Goal: Task Accomplishment & Management: Complete application form

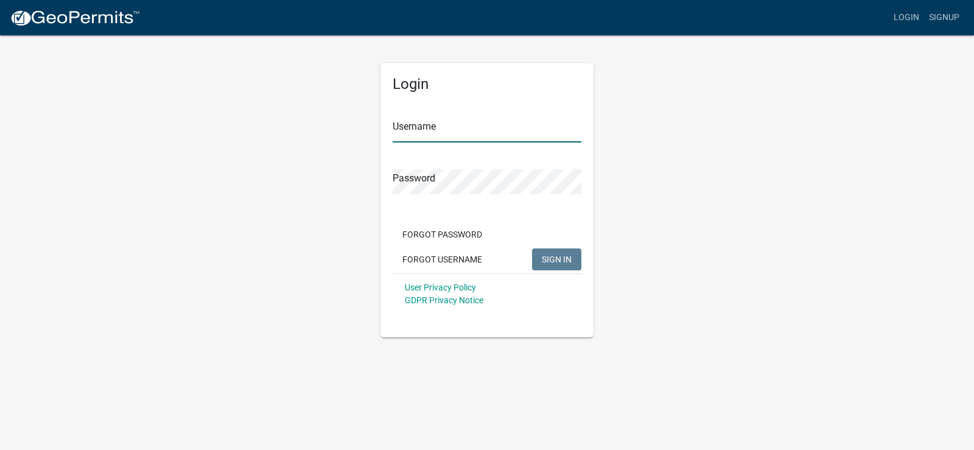
click at [484, 118] on input "Username" at bounding box center [486, 129] width 189 height 25
type input "sparky"
click at [484, 167] on div "Password" at bounding box center [486, 173] width 189 height 42
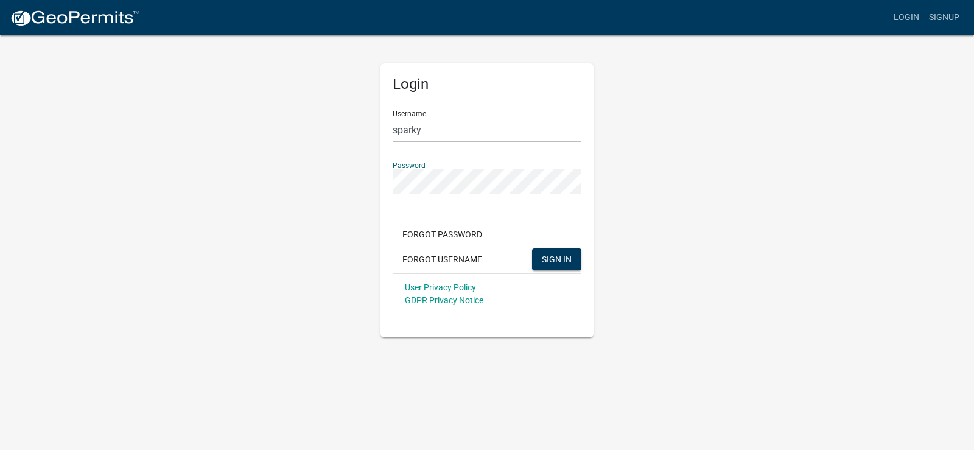
click at [532, 248] on button "SIGN IN" at bounding box center [556, 259] width 49 height 22
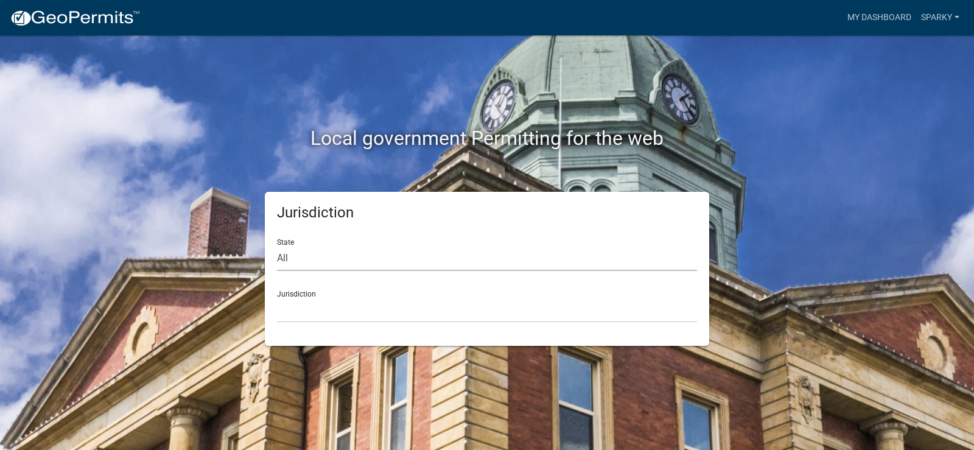
click at [307, 256] on select "All [US_STATE] [US_STATE] [US_STATE] [US_STATE] [US_STATE] [US_STATE] [US_STATE…" at bounding box center [487, 258] width 420 height 25
select select "[US_STATE]"
click at [277, 246] on select "All [US_STATE] [US_STATE] [US_STATE] [US_STATE] [US_STATE] [US_STATE] [US_STATE…" at bounding box center [487, 258] width 420 height 25
click at [349, 304] on select "[GEOGRAPHIC_DATA], [US_STATE] [GEOGRAPHIC_DATA], [US_STATE]" at bounding box center [487, 310] width 420 height 25
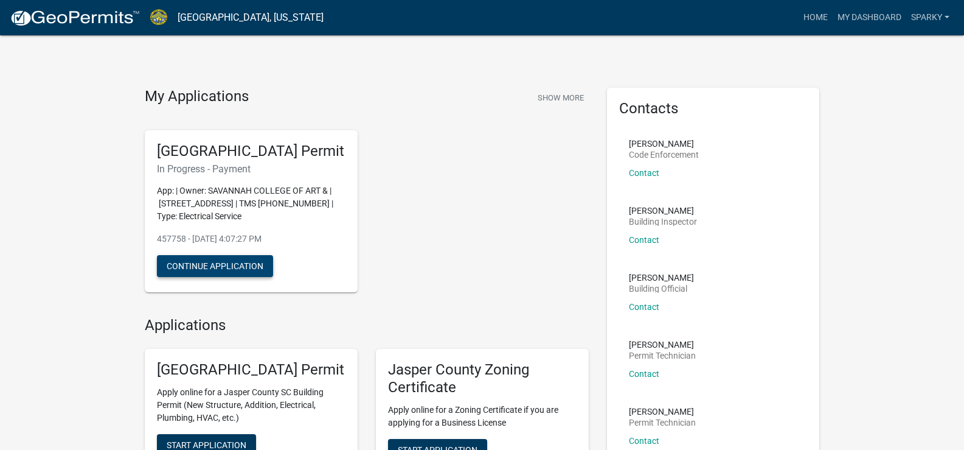
click at [256, 277] on button "Continue Application" at bounding box center [215, 266] width 116 height 22
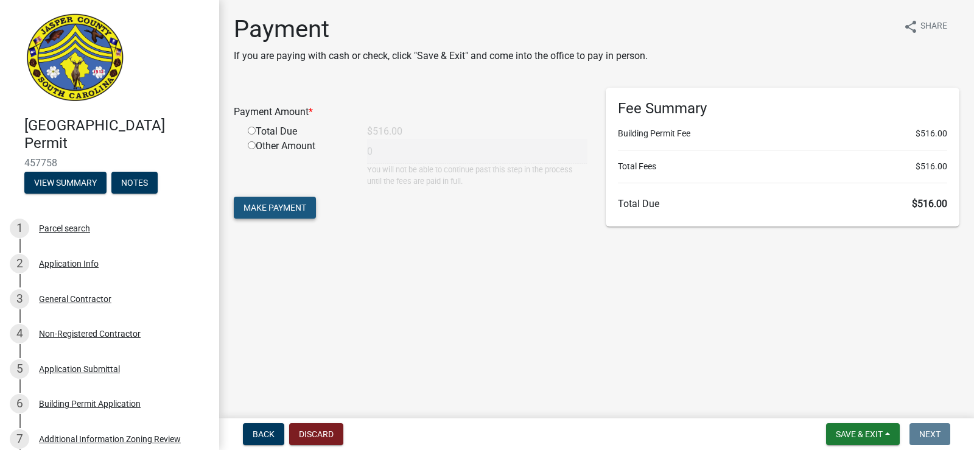
click at [301, 208] on span "Make Payment" at bounding box center [274, 208] width 63 height 10
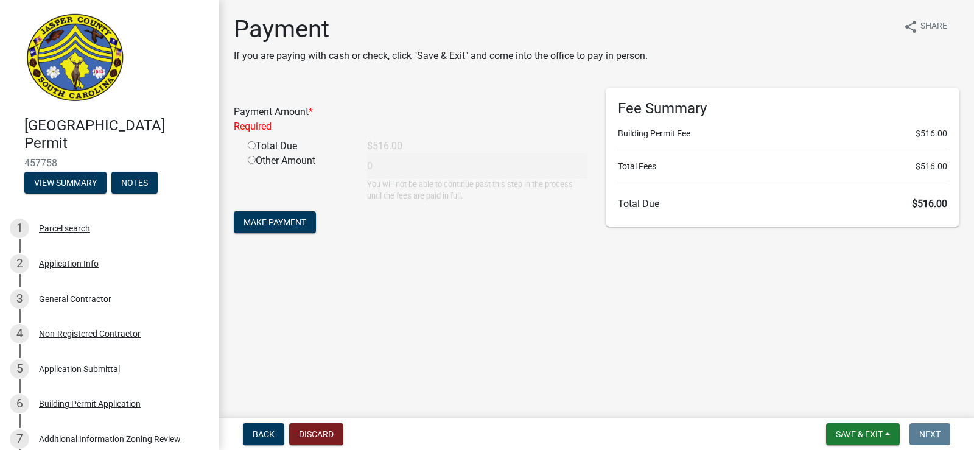
click at [251, 144] on input "radio" at bounding box center [252, 145] width 8 height 8
radio input "true"
type input "516"
click at [251, 156] on input "radio" at bounding box center [252, 160] width 8 height 8
radio input "true"
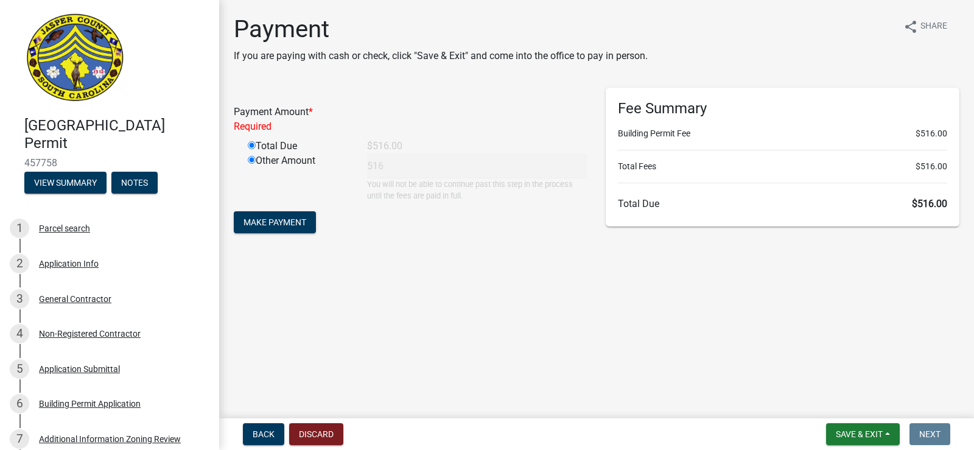
radio input "false"
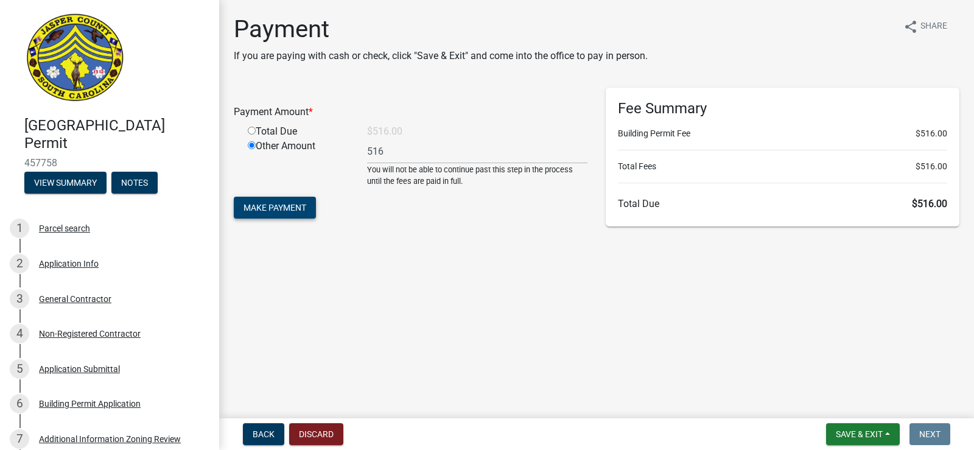
click at [265, 203] on span "Make Payment" at bounding box center [274, 208] width 63 height 10
